Goal: Register for event/course

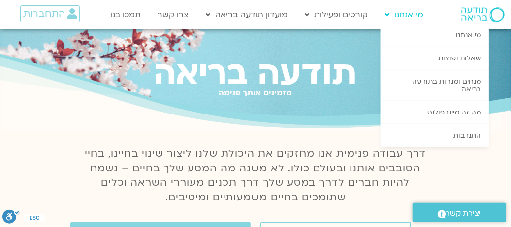
click at [412, 12] on link "מי אנחנו" at bounding box center [404, 14] width 48 height 19
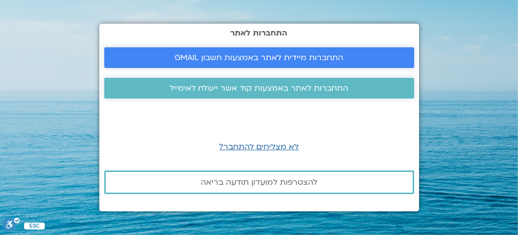
click at [217, 56] on span "התחברות מיידית לאתר באמצעות חשבון GMAIL" at bounding box center [259, 57] width 169 height 9
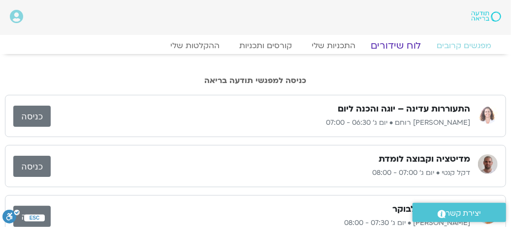
click at [394, 47] on link "לוח שידורים" at bounding box center [396, 46] width 74 height 12
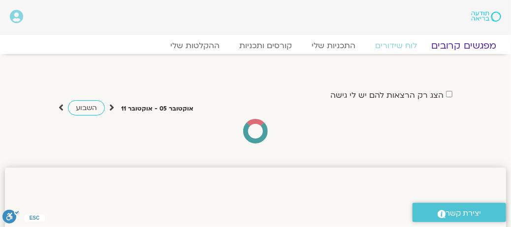
click at [453, 46] on link "מפגשים קרובים" at bounding box center [463, 46] width 89 height 12
